Goal: Information Seeking & Learning: Learn about a topic

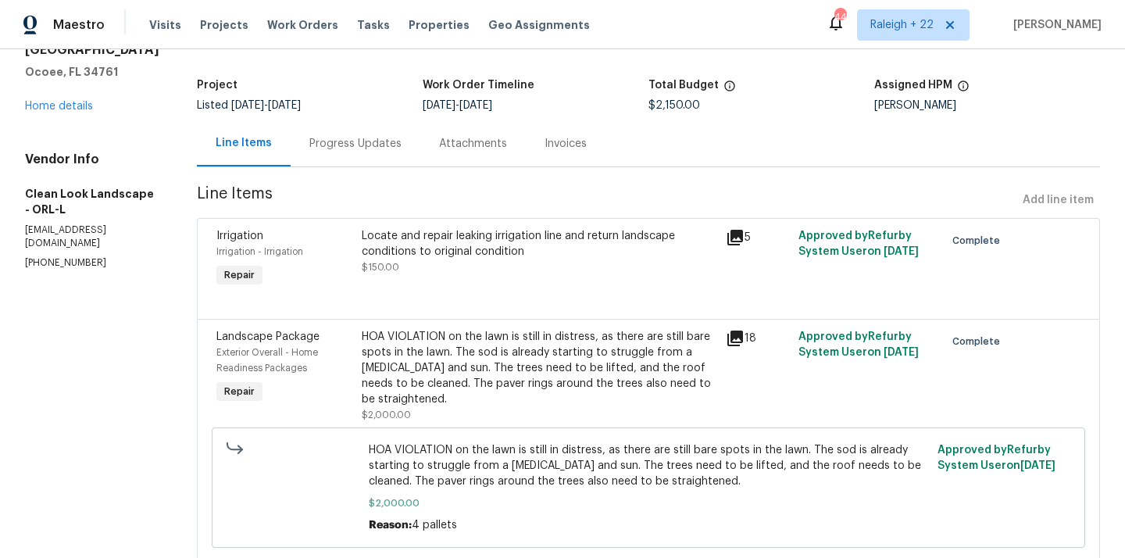
scroll to position [80, 0]
click at [569, 247] on div "Locate and repair leaking irrigation line and return landscape conditions to or…" at bounding box center [539, 245] width 355 height 31
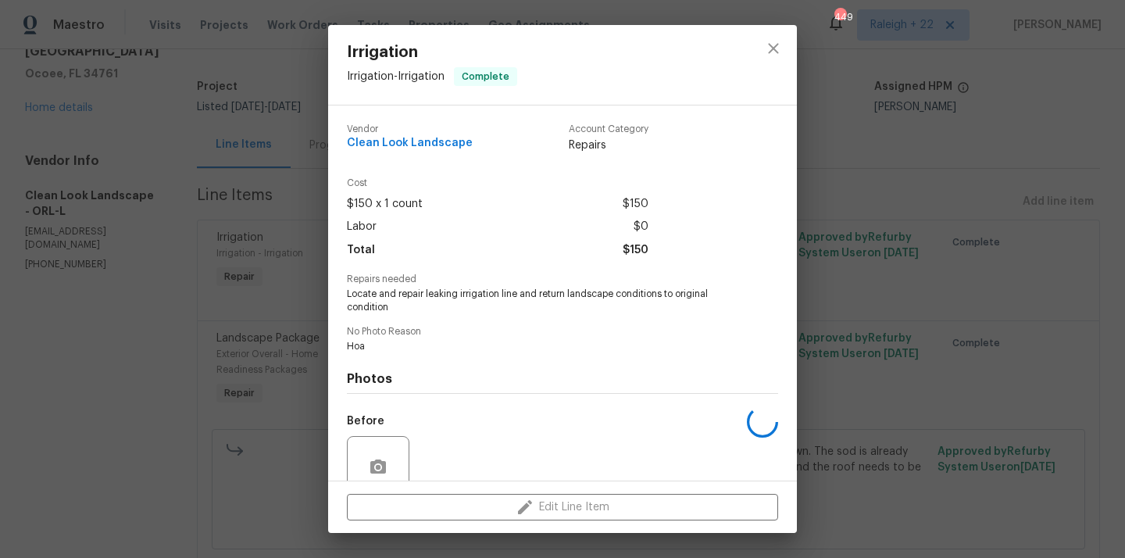
scroll to position [135, 0]
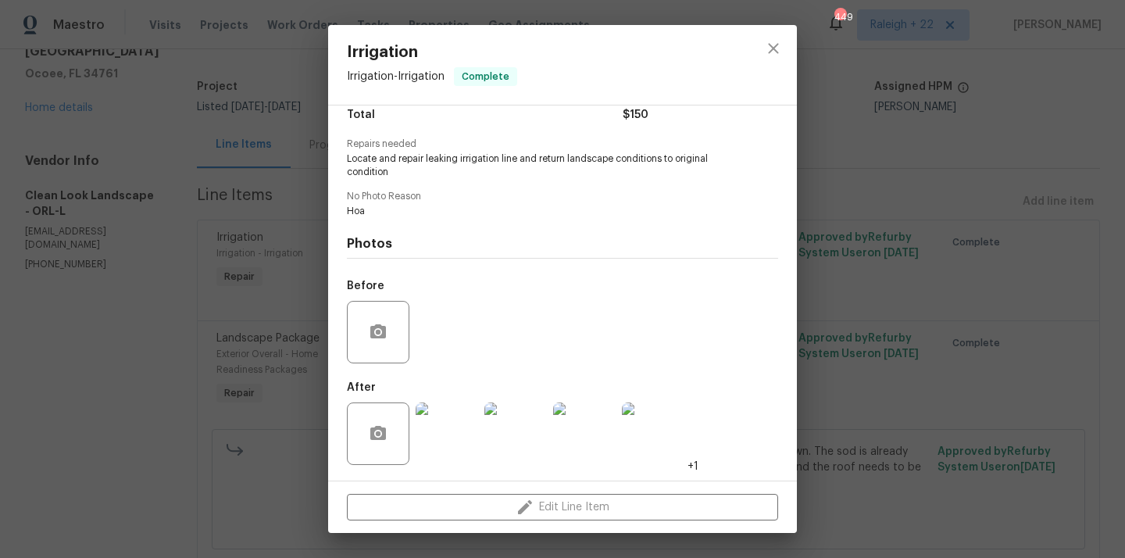
click at [439, 459] on img at bounding box center [447, 433] width 63 height 63
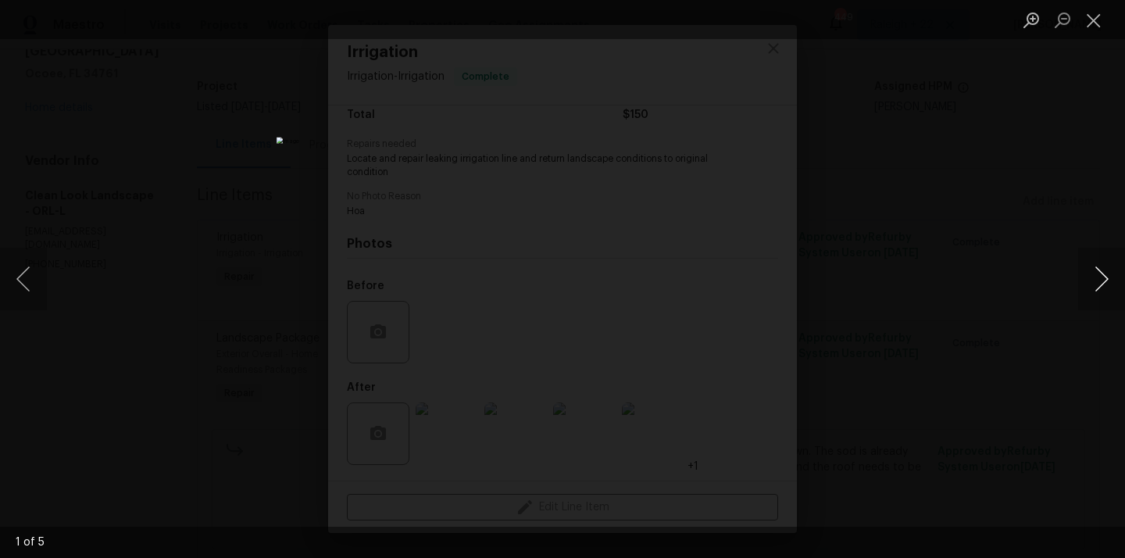
click at [1095, 282] on button "Next image" at bounding box center [1101, 279] width 47 height 63
click at [1080, 26] on button "Close lightbox" at bounding box center [1093, 19] width 31 height 27
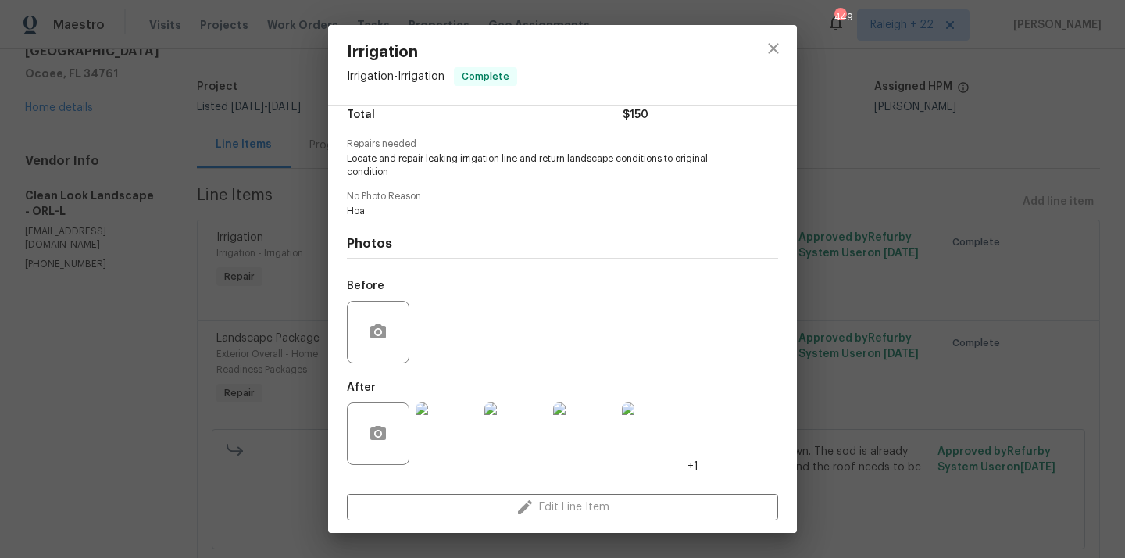
click at [441, 443] on img at bounding box center [447, 433] width 63 height 63
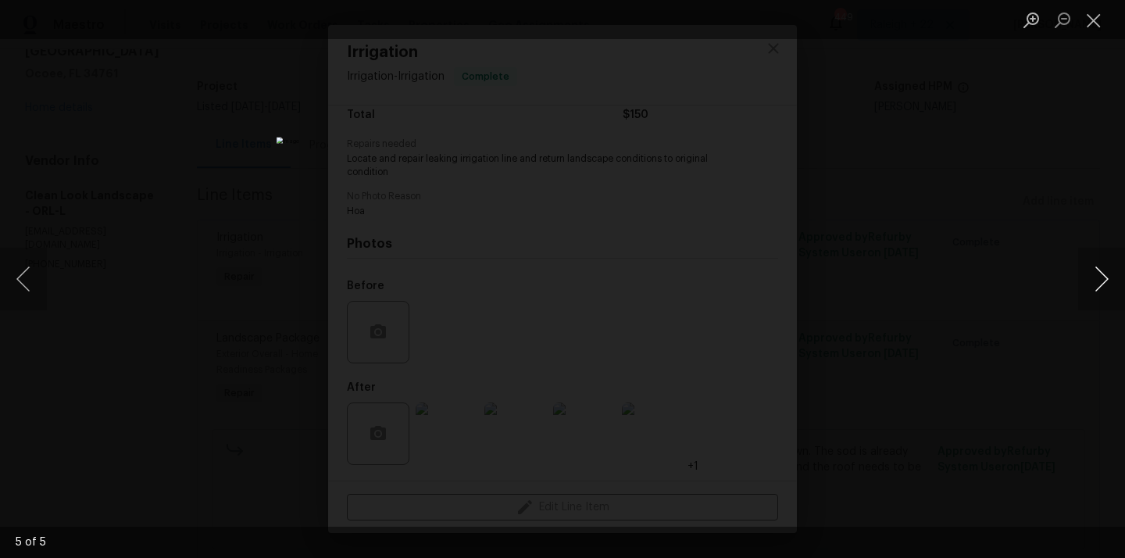
click at [1095, 285] on button "Next image" at bounding box center [1101, 279] width 47 height 63
click at [1092, 273] on button "Next image" at bounding box center [1101, 279] width 47 height 63
click at [1107, 286] on button "Next image" at bounding box center [1101, 279] width 47 height 63
click at [1097, 281] on button "Next image" at bounding box center [1101, 279] width 47 height 63
click at [1105, 288] on button "Next image" at bounding box center [1101, 279] width 47 height 63
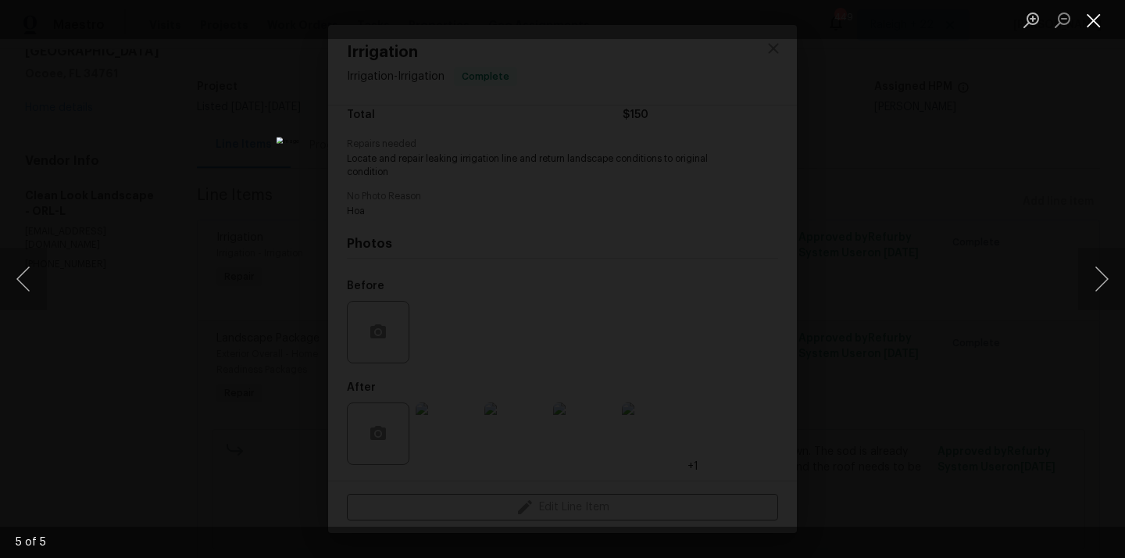
click at [1091, 23] on button "Close lightbox" at bounding box center [1093, 19] width 31 height 27
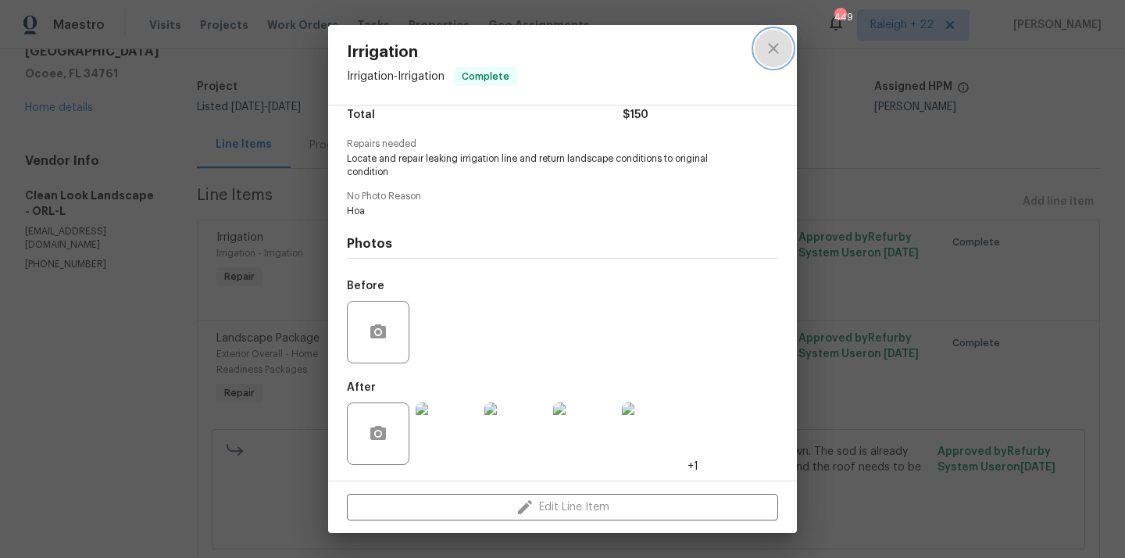
click at [774, 42] on icon "close" at bounding box center [773, 48] width 19 height 19
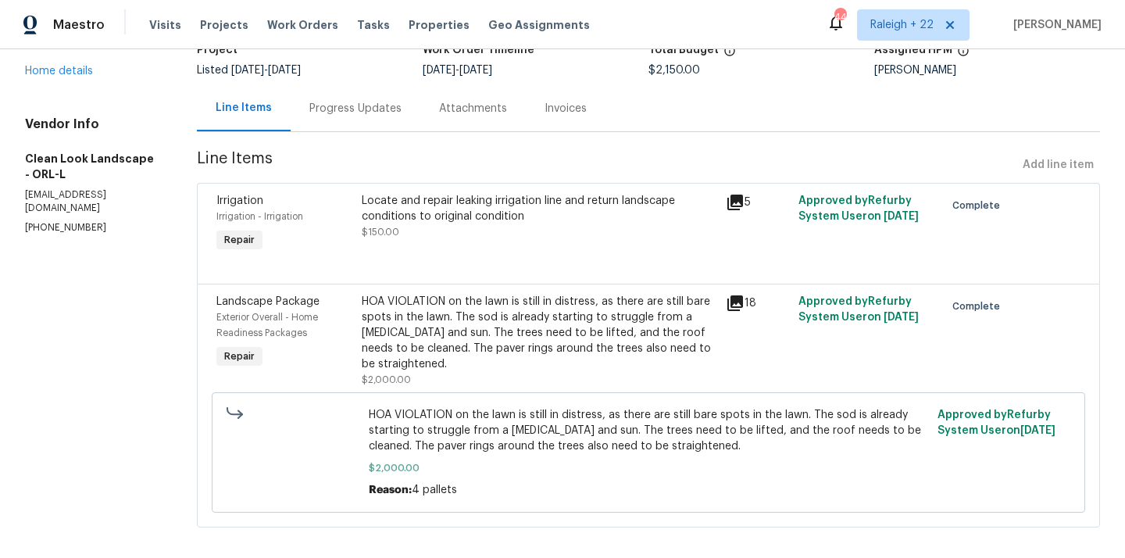
scroll to position [131, 0]
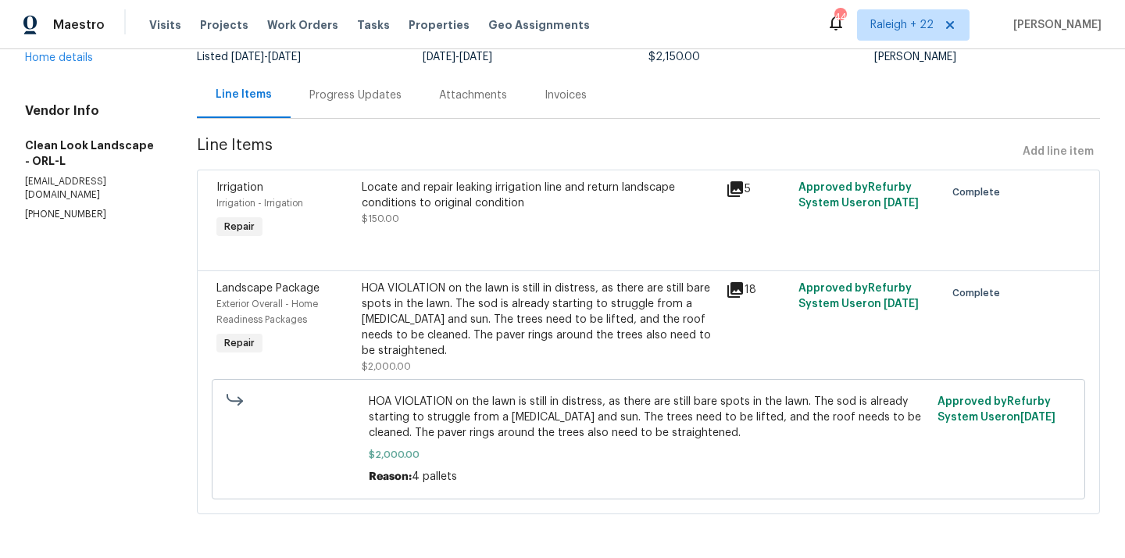
click at [598, 300] on div "HOA VIOLATION on the lawn is still in distress, as there are still bare spots i…" at bounding box center [539, 319] width 355 height 78
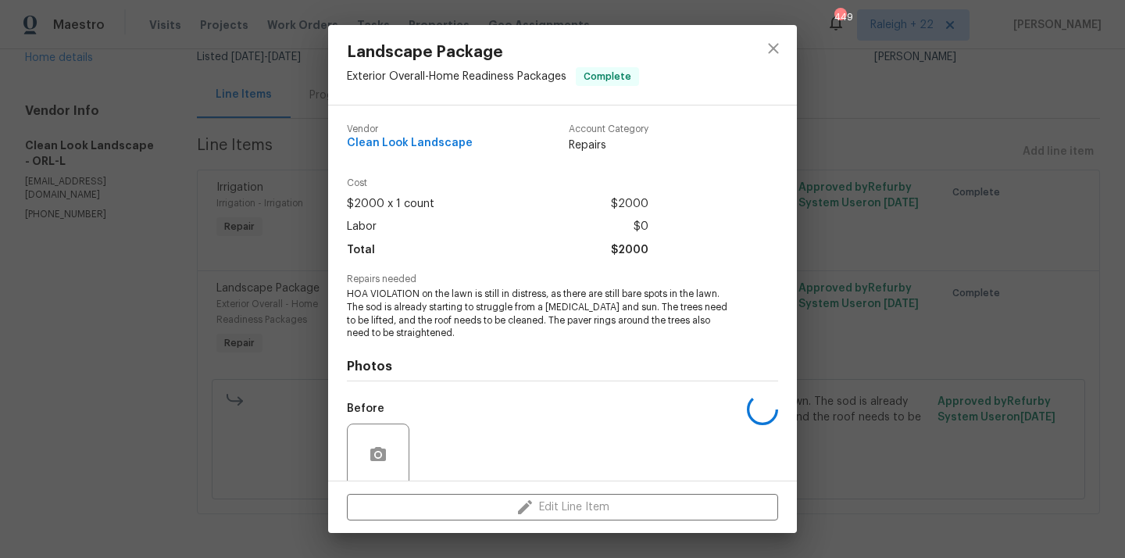
scroll to position [123, 0]
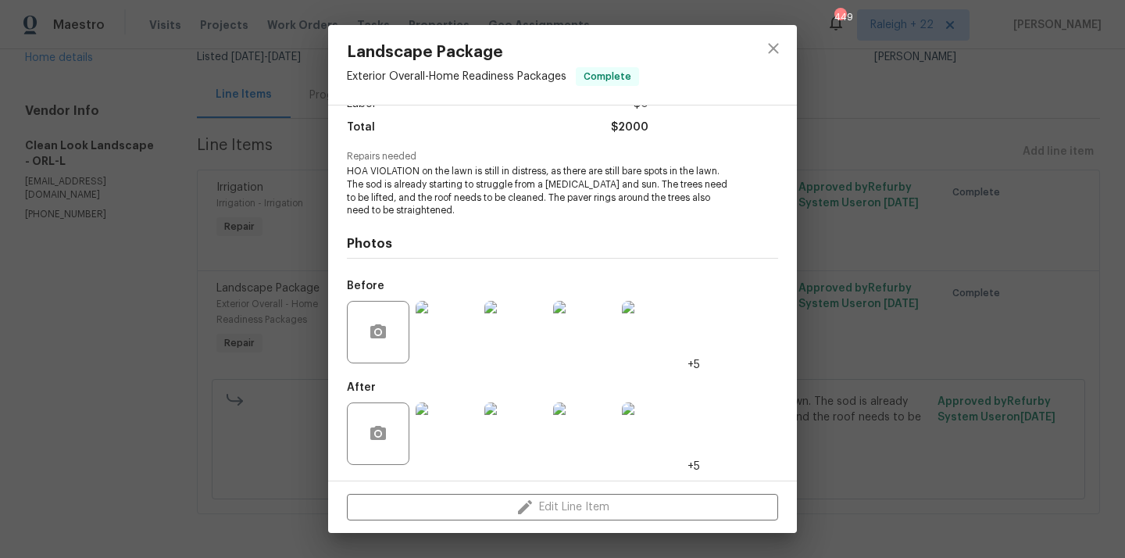
click at [437, 448] on img at bounding box center [447, 433] width 63 height 63
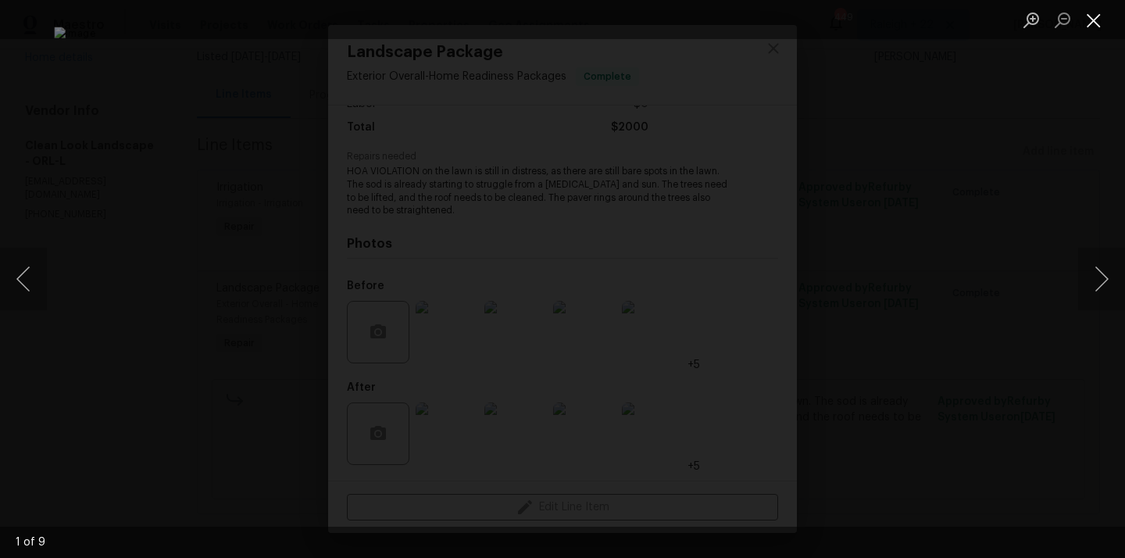
click at [1092, 20] on button "Close lightbox" at bounding box center [1093, 19] width 31 height 27
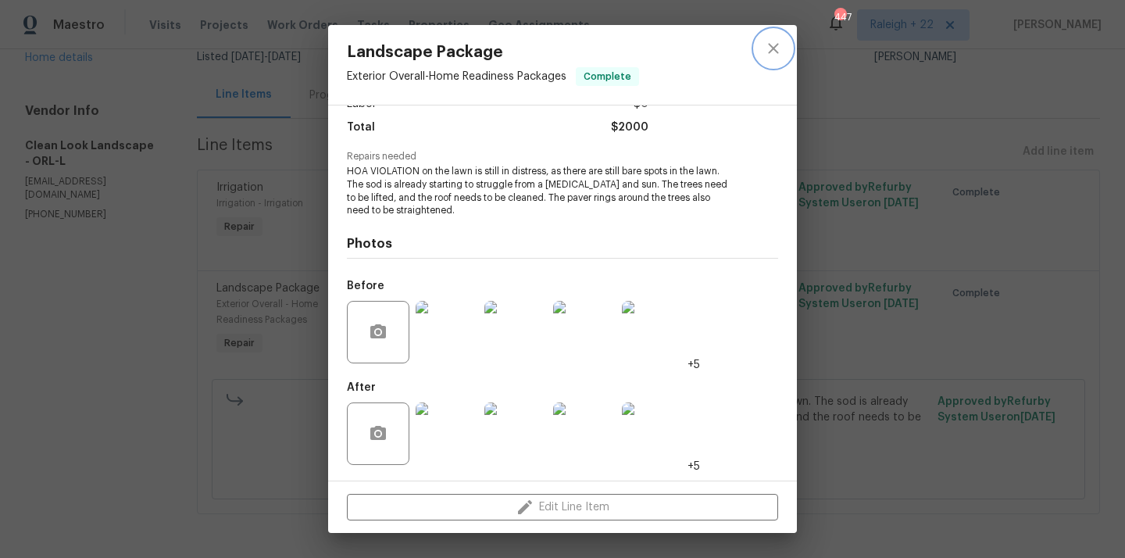
click at [775, 52] on icon "close" at bounding box center [773, 48] width 19 height 19
